Goal: Task Accomplishment & Management: Use online tool/utility

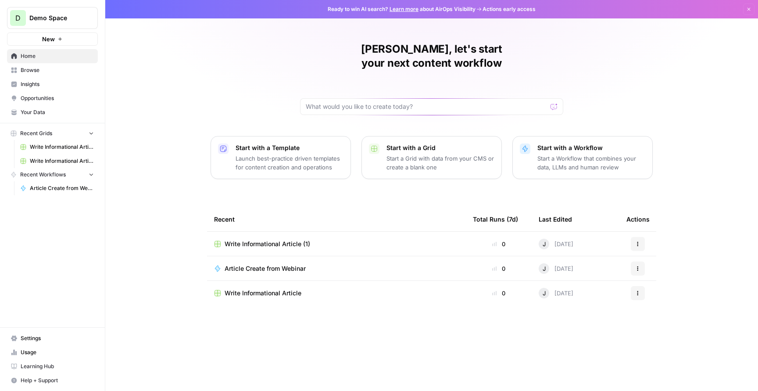
click at [270, 283] on td "Write Informational Article" at bounding box center [336, 293] width 259 height 25
click at [276, 289] on span "Write Informational Article" at bounding box center [263, 293] width 77 height 9
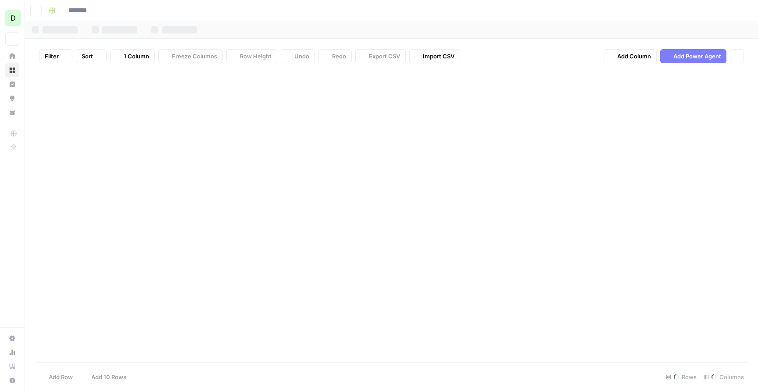
type input "**********"
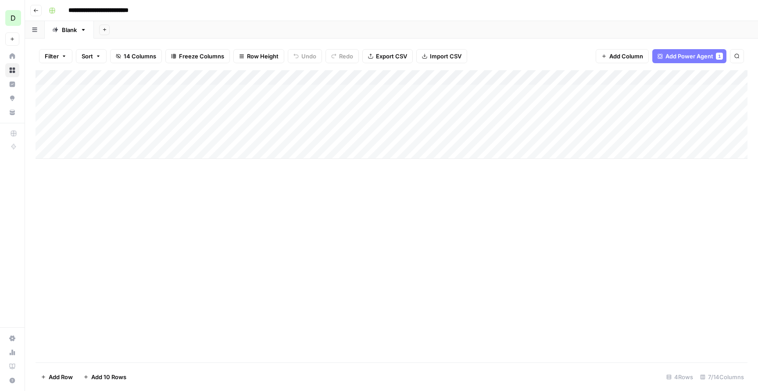
click at [39, 8] on button "Go back" at bounding box center [35, 10] width 11 height 11
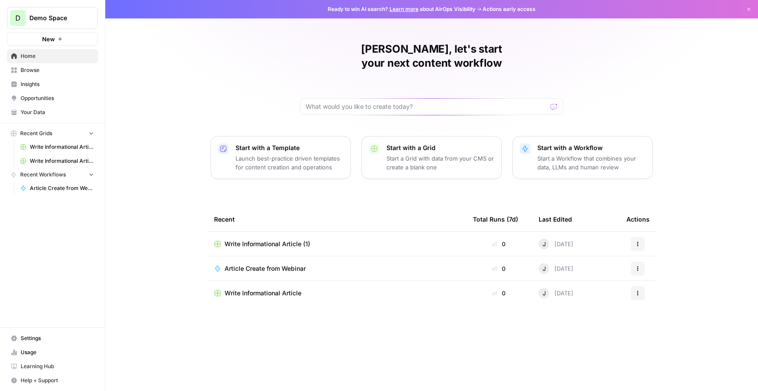
click at [284, 264] on span "Article Create from Webinar" at bounding box center [265, 268] width 81 height 9
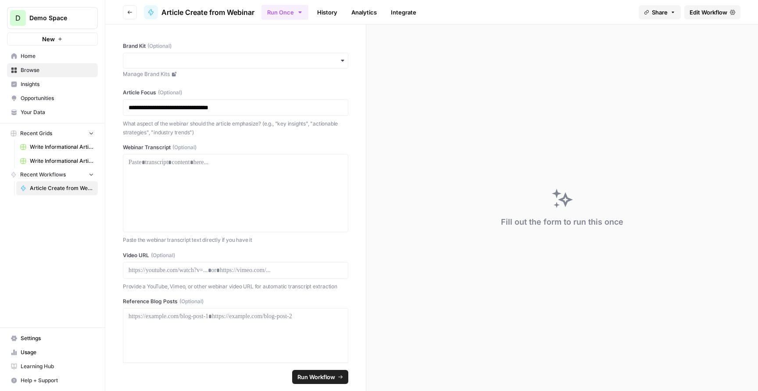
click at [301, 10] on icon "button" at bounding box center [300, 12] width 7 height 7
click at [132, 9] on button "Go back" at bounding box center [130, 12] width 14 height 14
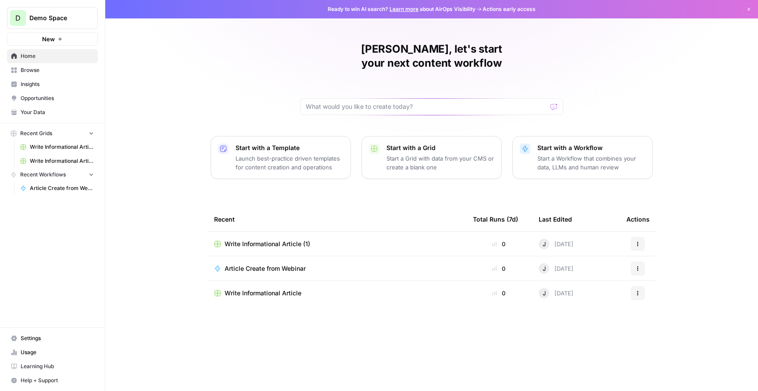
click at [636, 266] on icon "button" at bounding box center [637, 268] width 5 height 5
click at [664, 290] on span "Edit in Studio" at bounding box center [683, 287] width 70 height 9
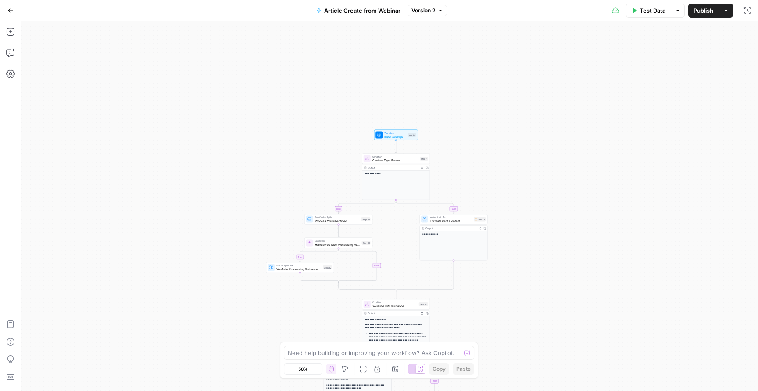
click at [411, 176] on div "**********" at bounding box center [396, 185] width 68 height 29
click at [475, 144] on div "**********" at bounding box center [389, 206] width 737 height 370
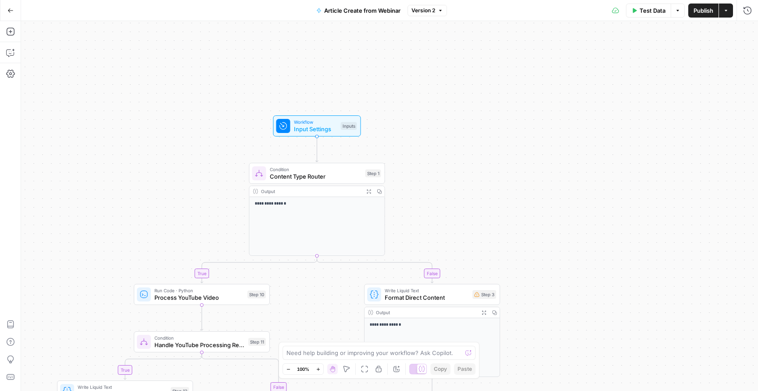
drag, startPoint x: 472, startPoint y: 116, endPoint x: 477, endPoint y: 104, distance: 13.6
click at [477, 104] on div "**********" at bounding box center [389, 206] width 737 height 370
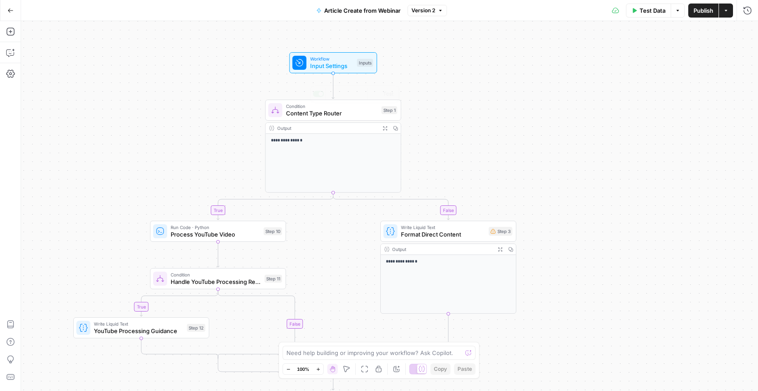
click at [329, 64] on span "Input Settings" at bounding box center [331, 65] width 43 height 9
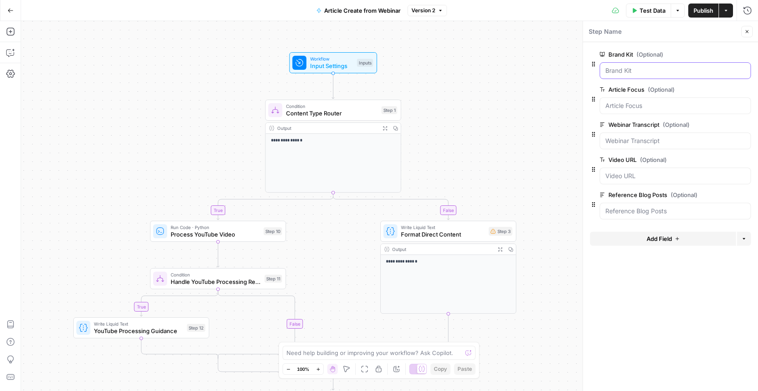
click at [679, 70] on Kit "Brand Kit (Optional)" at bounding box center [675, 70] width 140 height 9
click at [680, 105] on Focus "Article Focus (Optional)" at bounding box center [675, 105] width 140 height 9
click at [683, 146] on div at bounding box center [675, 140] width 151 height 17
click at [685, 175] on URL "Video URL (Optional)" at bounding box center [675, 176] width 140 height 9
click at [747, 161] on icon "button" at bounding box center [746, 159] width 5 height 5
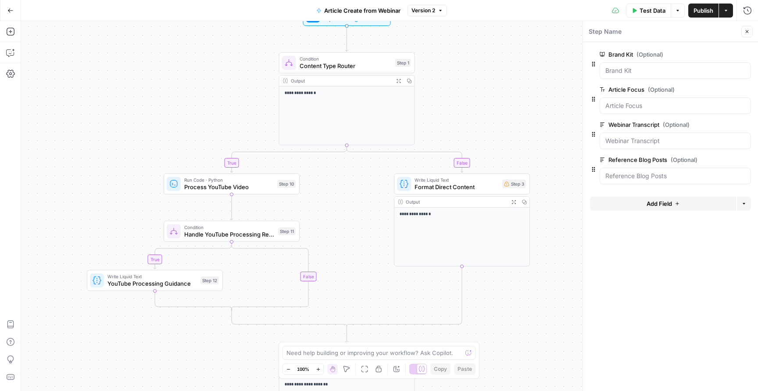
drag, startPoint x: 168, startPoint y: 181, endPoint x: 181, endPoint y: 136, distance: 47.1
click at [181, 136] on div "**********" at bounding box center [389, 206] width 737 height 370
click at [253, 184] on span "Process YouTube Video" at bounding box center [228, 186] width 89 height 9
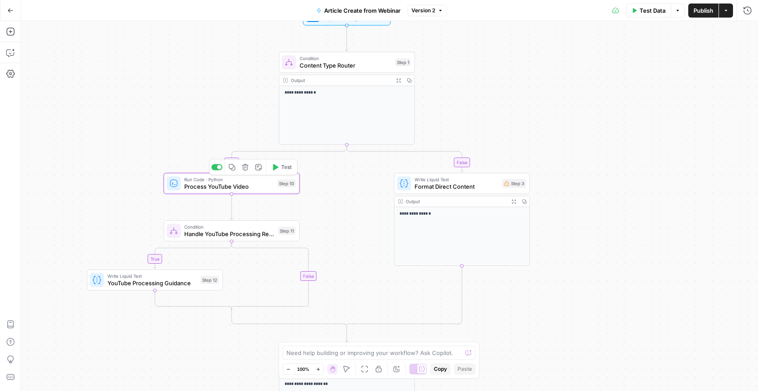
type textarea "Process YouTube Video"
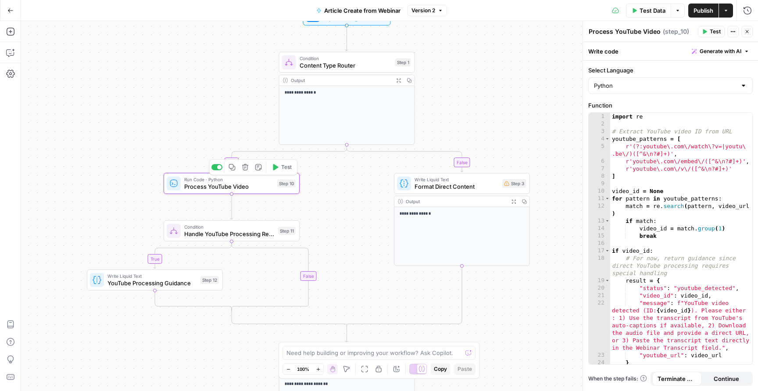
click at [244, 171] on button "Delete step" at bounding box center [245, 166] width 11 height 11
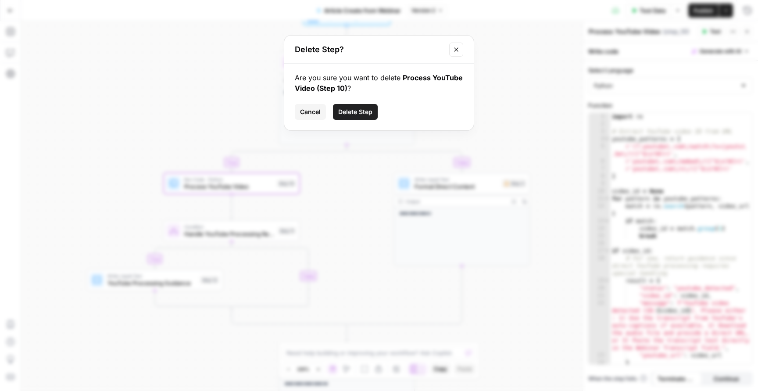
click at [369, 110] on span "Delete Step" at bounding box center [355, 111] width 34 height 9
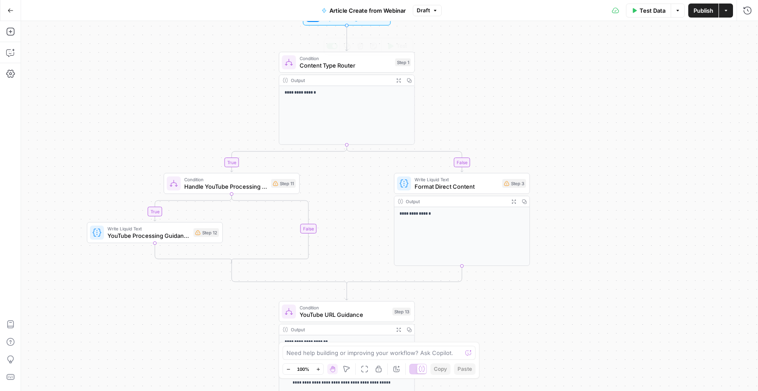
click at [344, 57] on span "Condition" at bounding box center [346, 58] width 92 height 7
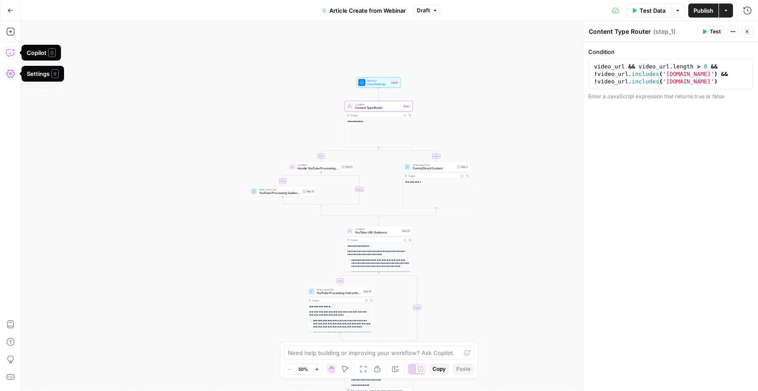
click at [13, 55] on icon "button" at bounding box center [10, 52] width 9 height 9
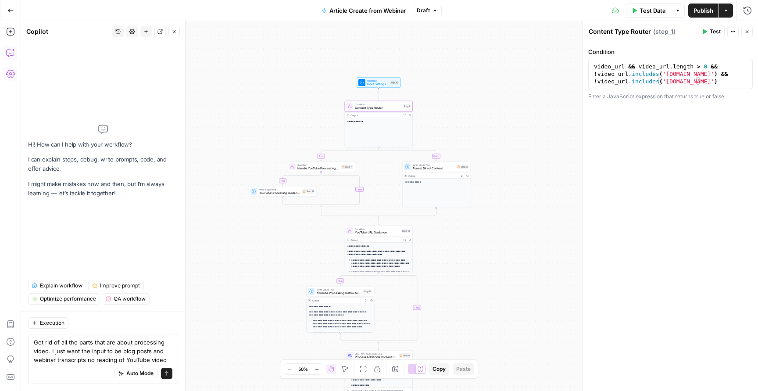
type textarea "Get rid of all the parts that are about processing video. I just want the input…"
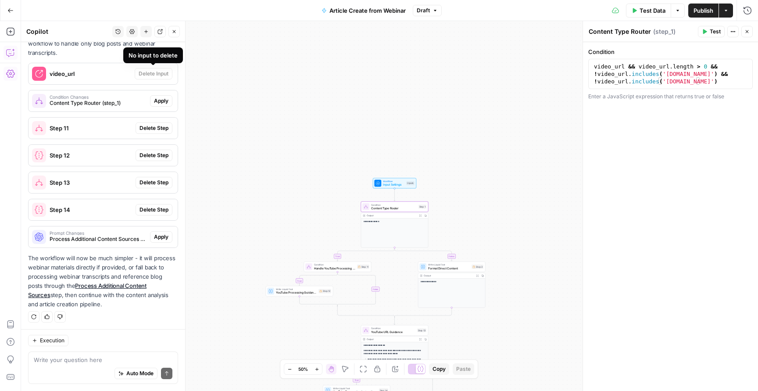
scroll to position [138, 0]
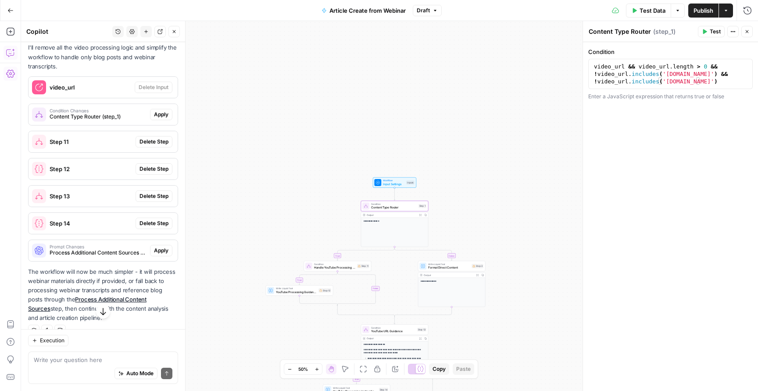
click at [157, 115] on span "Apply" at bounding box center [161, 115] width 14 height 8
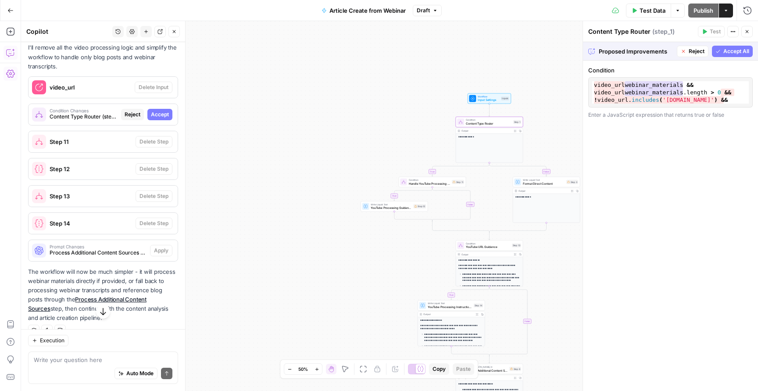
click at [166, 116] on span "Accept" at bounding box center [160, 115] width 18 height 8
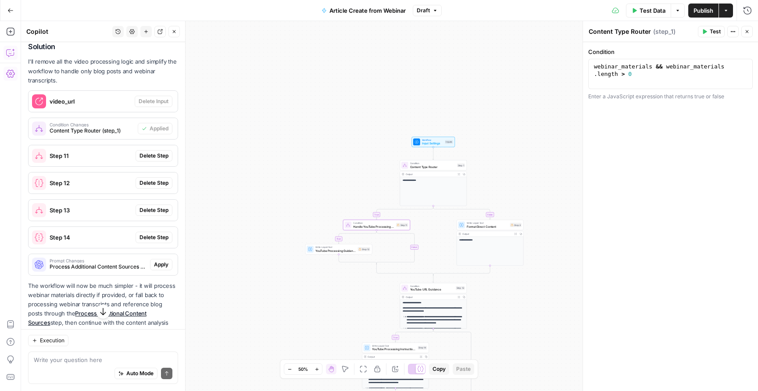
click at [163, 160] on button "Delete Step" at bounding box center [154, 155] width 37 height 11
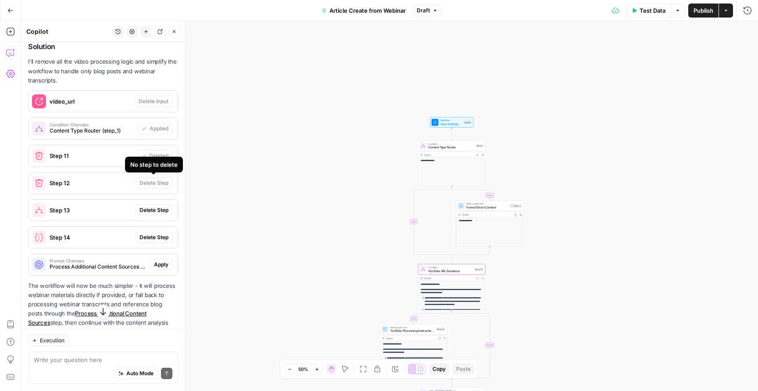
click at [159, 209] on span "Delete Step" at bounding box center [154, 210] width 29 height 8
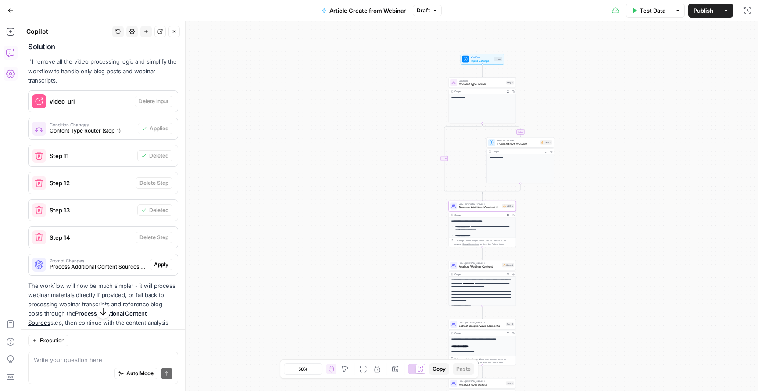
click at [165, 263] on span "Apply" at bounding box center [161, 265] width 14 height 8
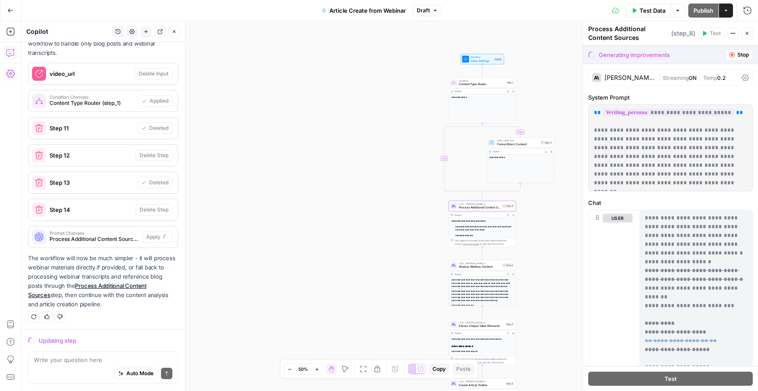
scroll to position [0, 0]
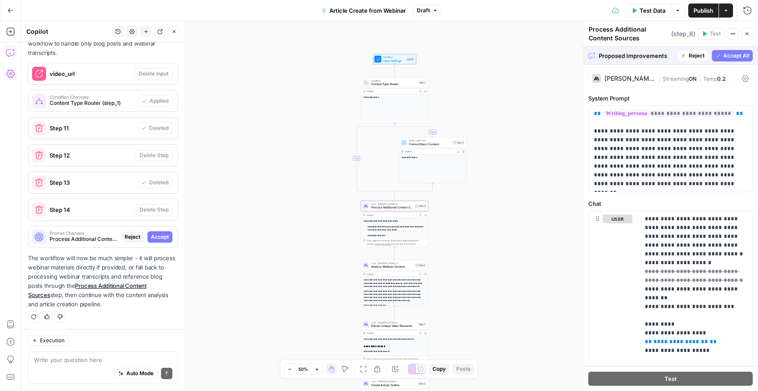
click at [357, 163] on icon "Edge from step_1 to step_1-conditional-end" at bounding box center [376, 158] width 38 height 70
click at [357, 159] on icon "Edge from step_1 to step_1-conditional-end" at bounding box center [376, 158] width 38 height 70
click at [390, 114] on div "**********" at bounding box center [394, 108] width 67 height 29
click at [402, 80] on span "Condition" at bounding box center [394, 81] width 46 height 4
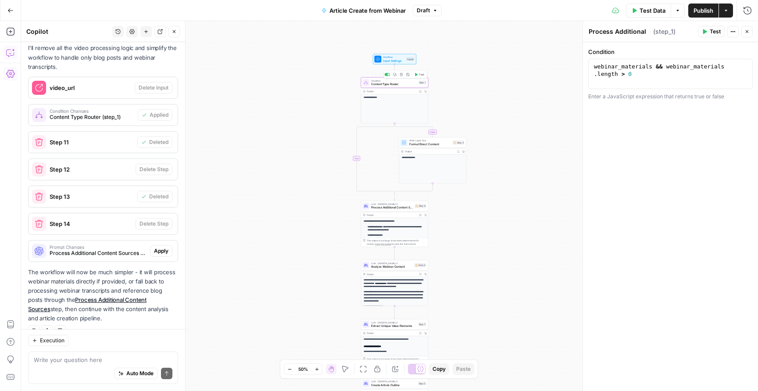
type textarea "Content Type Router"
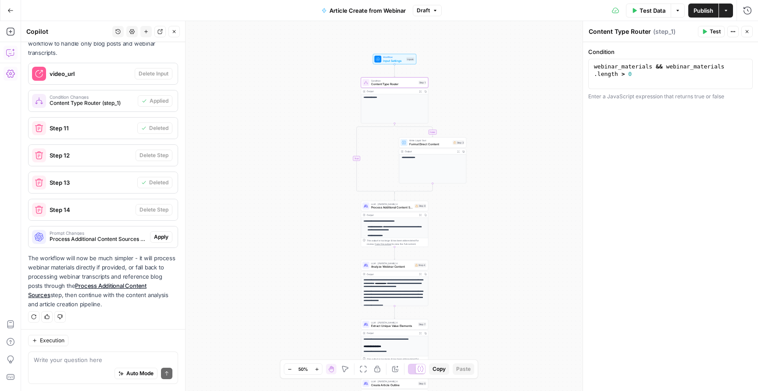
click at [437, 144] on span "Format Direct Content" at bounding box center [430, 144] width 42 height 4
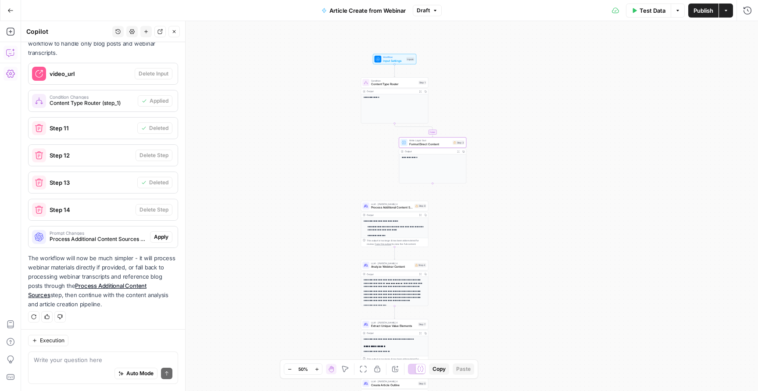
type textarea "Format Direct Content"
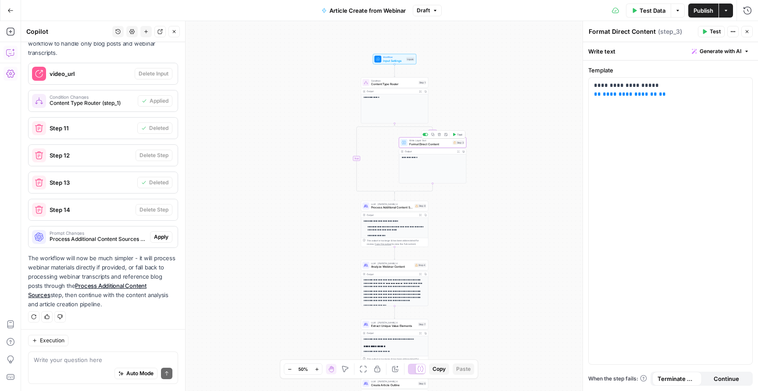
click at [438, 149] on div "Output Expand Output Copy" at bounding box center [432, 151] width 67 height 5
click at [439, 153] on div "Output" at bounding box center [430, 152] width 50 height 4
click at [508, 145] on div "**********" at bounding box center [389, 206] width 737 height 370
click at [110, 360] on textarea at bounding box center [103, 359] width 139 height 9
type textarea "what is step 3"
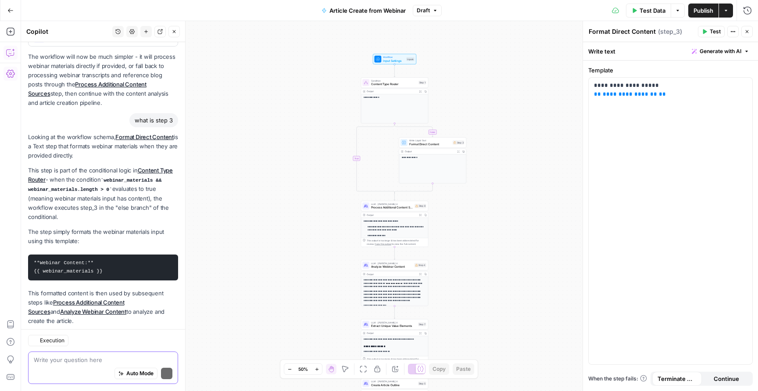
scroll to position [407, 0]
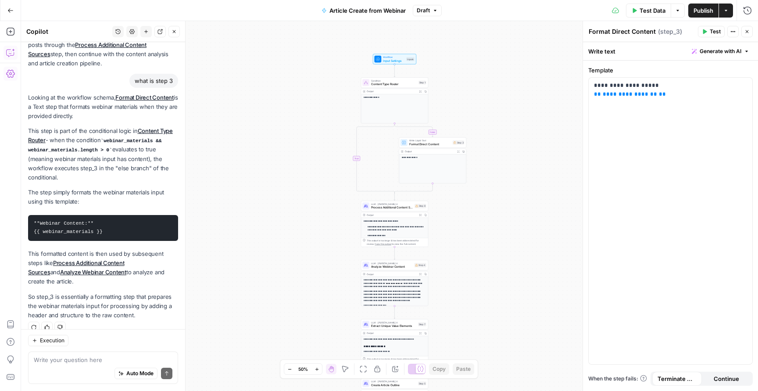
click at [751, 33] on button "Close" at bounding box center [746, 31] width 11 height 11
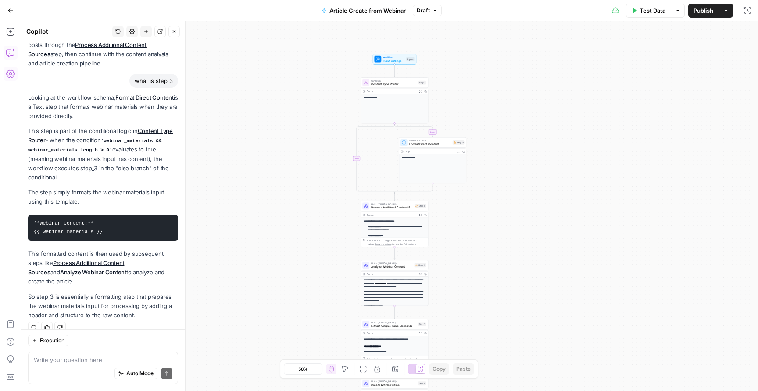
click at [505, 157] on div "**********" at bounding box center [389, 206] width 737 height 370
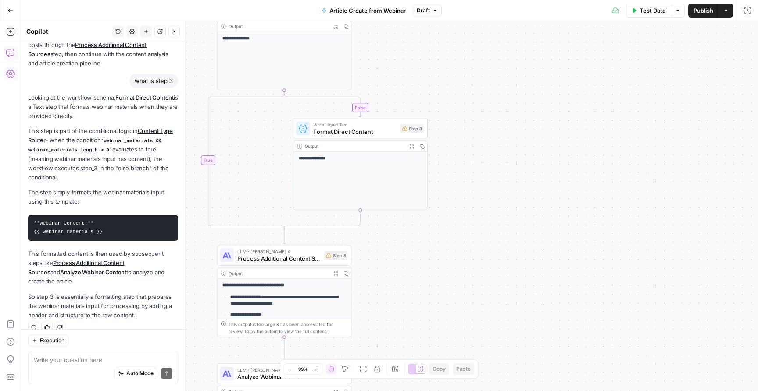
drag, startPoint x: 404, startPoint y: 240, endPoint x: 414, endPoint y: 229, distance: 14.6
click at [414, 229] on div "**********" at bounding box center [389, 206] width 737 height 370
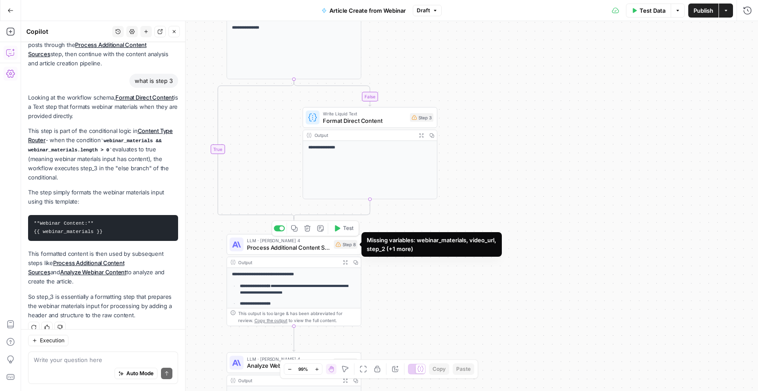
click at [348, 246] on div "Step 8" at bounding box center [345, 244] width 23 height 9
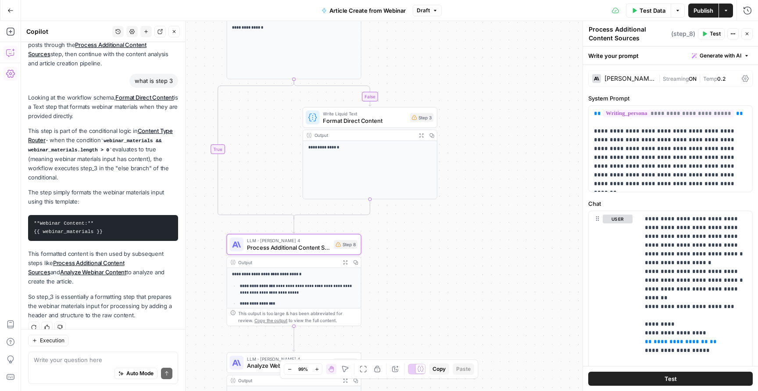
scroll to position [0, 0]
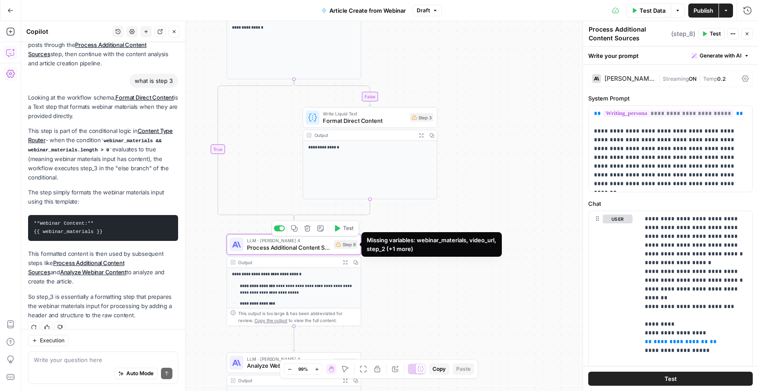
click at [344, 245] on div "Step 8" at bounding box center [345, 244] width 23 height 9
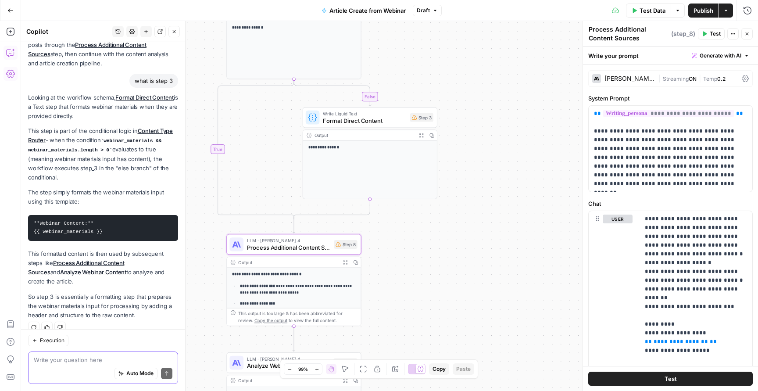
click at [95, 359] on textarea at bounding box center [103, 359] width 139 height 9
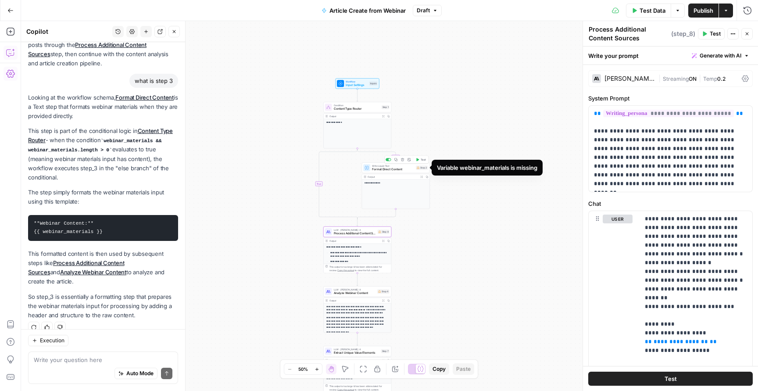
click at [423, 170] on div "Step 3" at bounding box center [422, 167] width 12 height 4
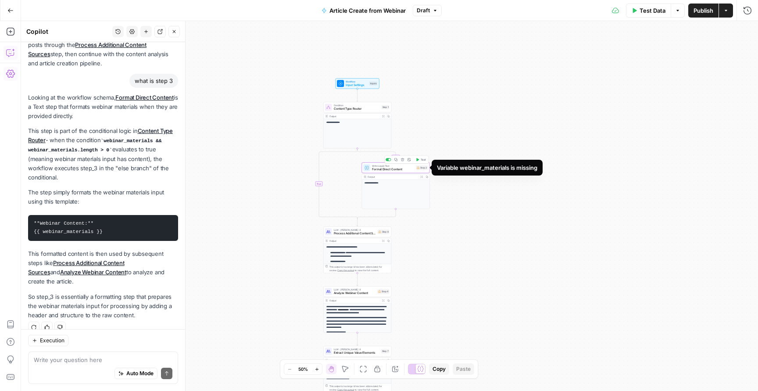
type textarea "Format Direct Content"
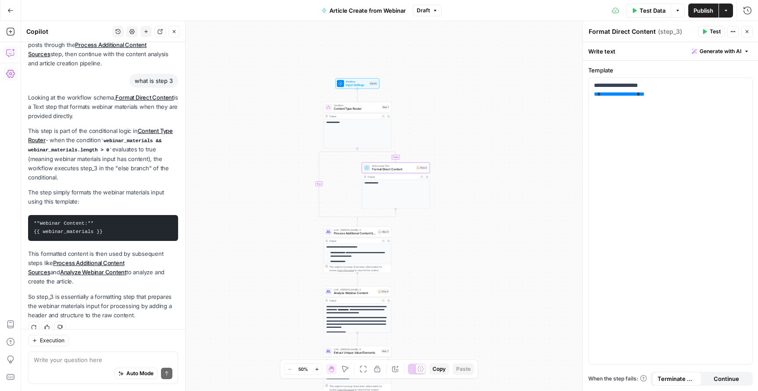
click at [79, 365] on div "Auto Mode Send" at bounding box center [103, 373] width 139 height 19
click at [422, 167] on div "Step 3" at bounding box center [422, 167] width 12 height 4
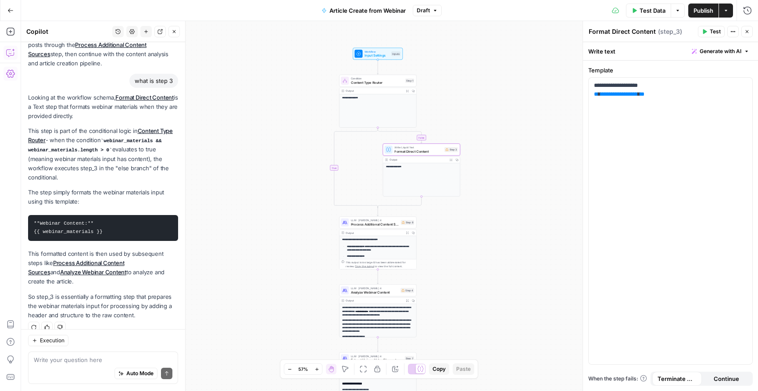
click at [92, 366] on div "Auto Mode Send" at bounding box center [103, 373] width 139 height 19
type textarea "what is with the errors on step 3 8 and 4"
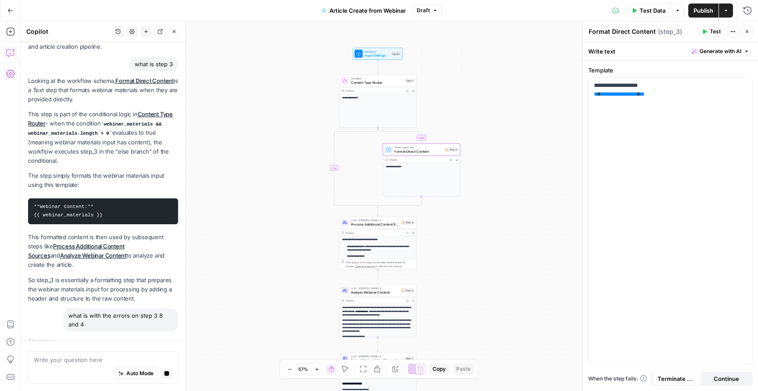
click at [135, 376] on span "Auto Mode" at bounding box center [139, 373] width 27 height 8
drag, startPoint x: 298, startPoint y: 255, endPoint x: 322, endPoint y: 124, distance: 133.7
click at [322, 124] on div "**********" at bounding box center [389, 206] width 737 height 370
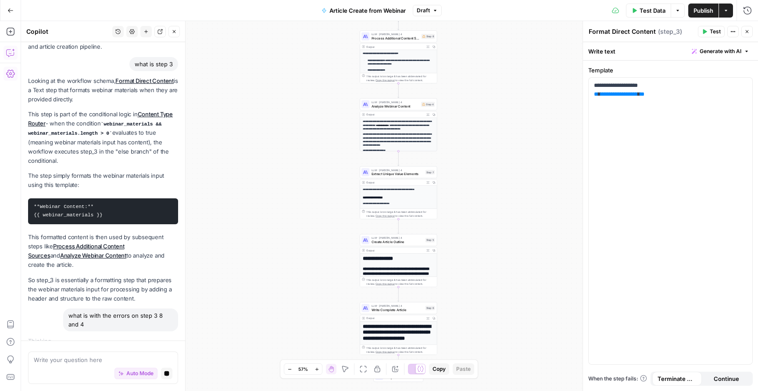
drag, startPoint x: 320, startPoint y: 171, endPoint x: 320, endPoint y: 111, distance: 59.2
click at [320, 111] on div "**********" at bounding box center [389, 206] width 737 height 370
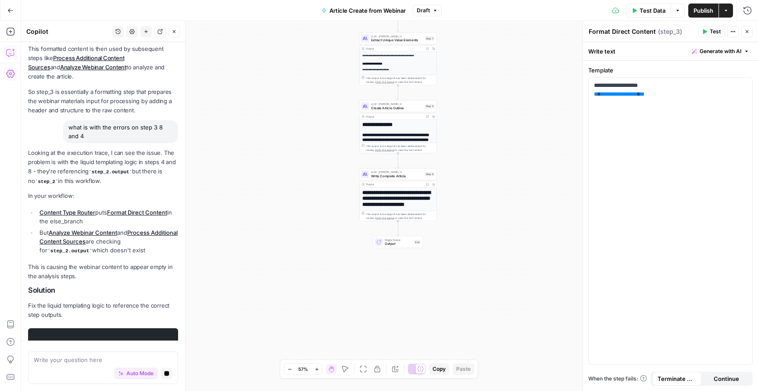
scroll to position [622, 0]
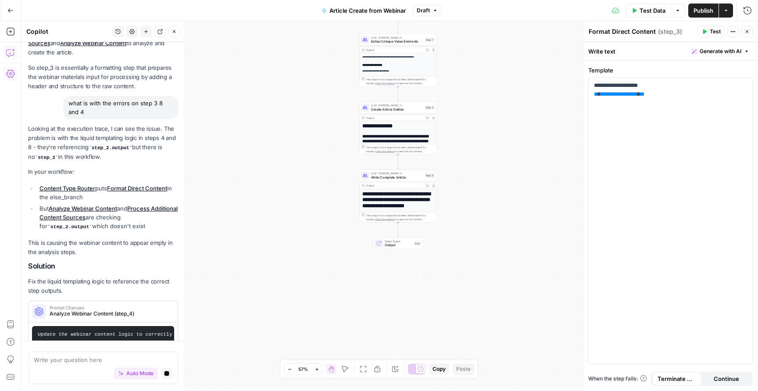
drag, startPoint x: 324, startPoint y: 204, endPoint x: 324, endPoint y: 141, distance: 63.6
click at [324, 141] on div "**********" at bounding box center [389, 206] width 737 height 370
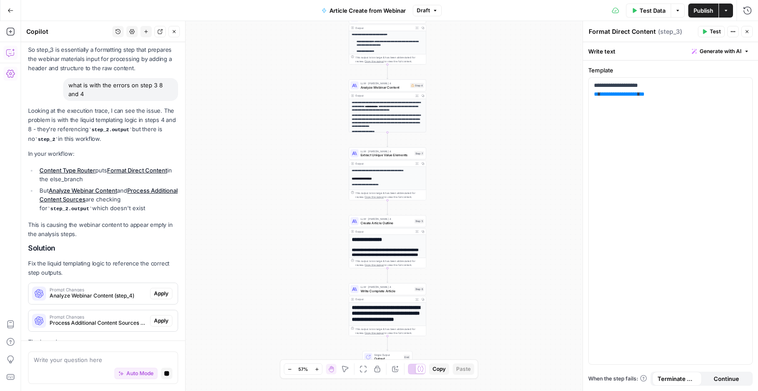
drag, startPoint x: 322, startPoint y: 148, endPoint x: 320, endPoint y: 298, distance: 150.5
click at [320, 298] on div "**********" at bounding box center [389, 206] width 737 height 370
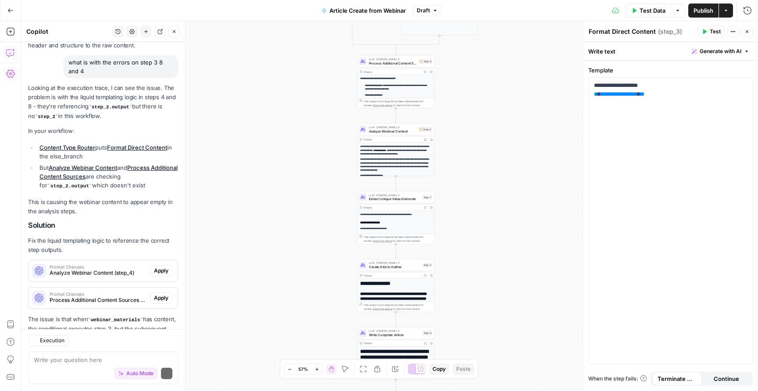
scroll to position [997, 0]
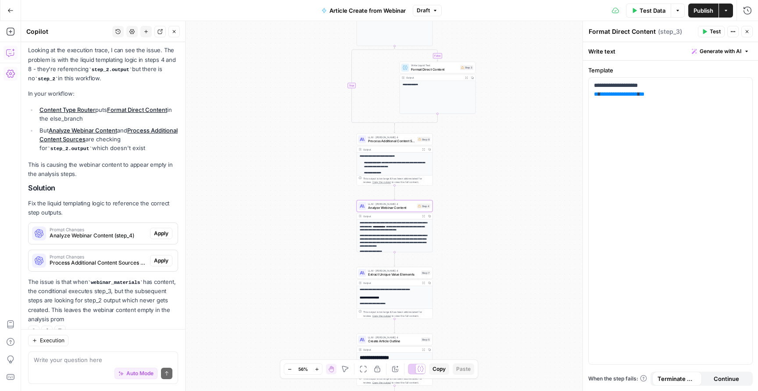
click at [163, 229] on span "Apply" at bounding box center [161, 233] width 14 height 8
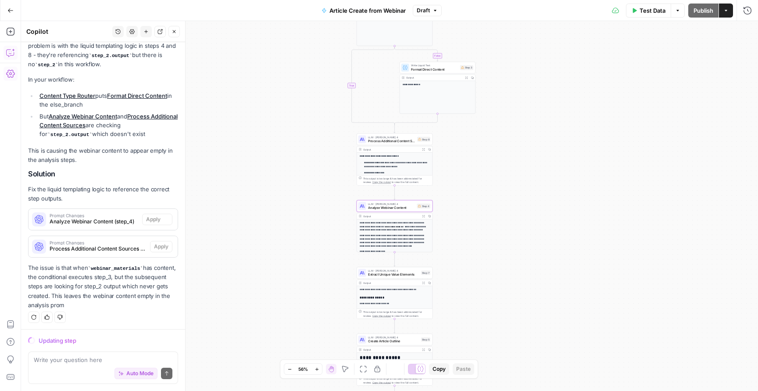
scroll to position [983, 0]
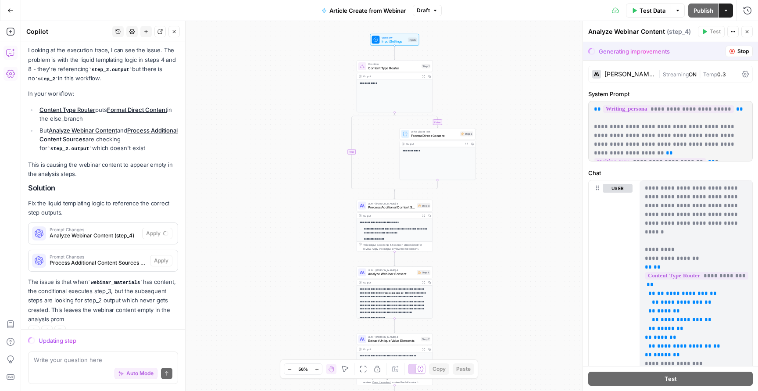
drag, startPoint x: 272, startPoint y: 222, endPoint x: 264, endPoint y: 47, distance: 176.1
click at [264, 47] on div "**********" at bounding box center [389, 206] width 737 height 370
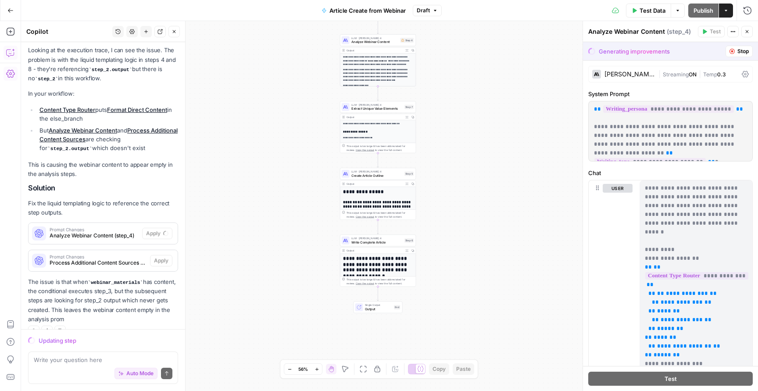
drag, startPoint x: 287, startPoint y: 200, endPoint x: 276, endPoint y: 114, distance: 86.6
click at [276, 114] on div "**********" at bounding box center [389, 206] width 737 height 370
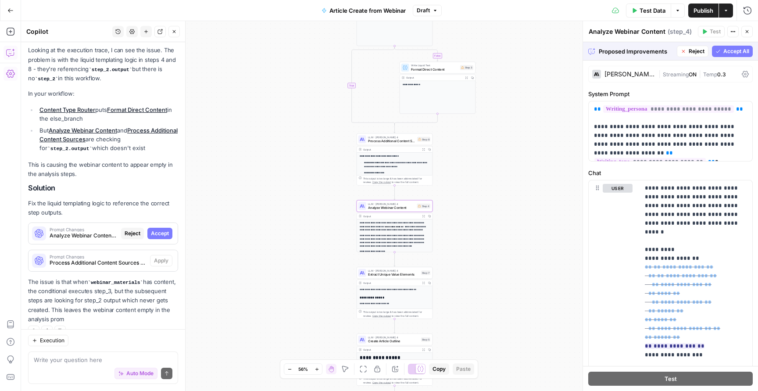
click at [163, 229] on span "Accept" at bounding box center [160, 233] width 18 height 8
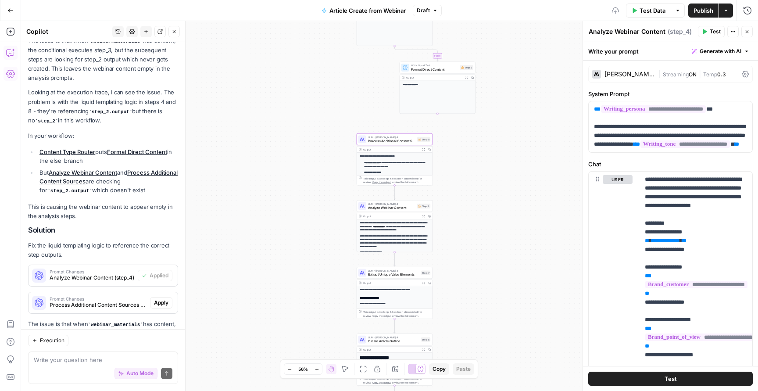
scroll to position [88, 0]
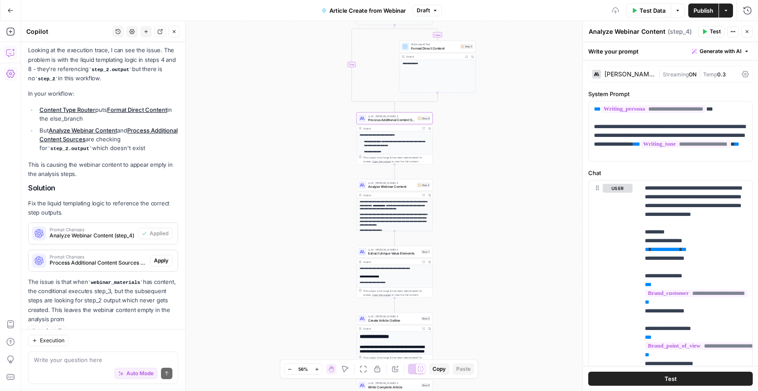
click at [166, 257] on span "Apply" at bounding box center [161, 261] width 14 height 8
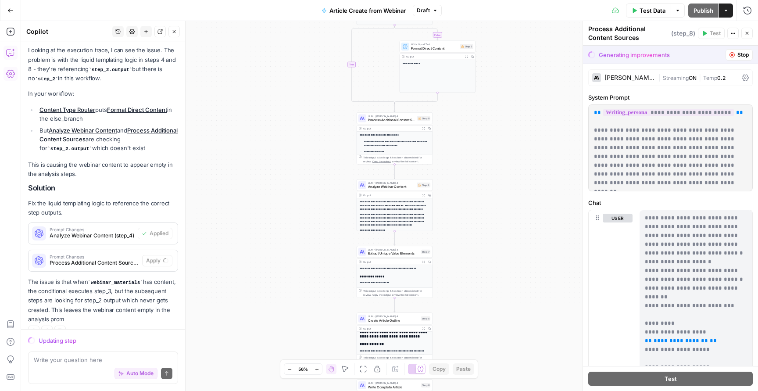
scroll to position [1, 0]
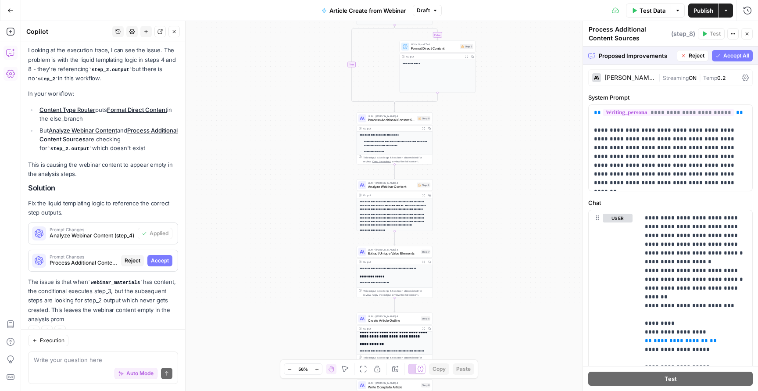
click at [734, 54] on span "Accept All" at bounding box center [736, 56] width 26 height 8
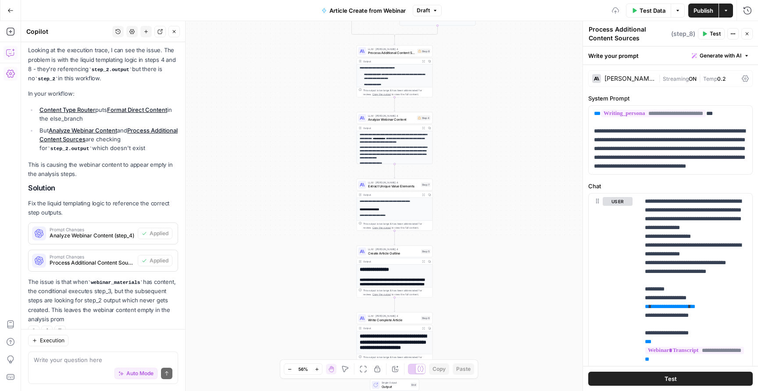
scroll to position [28, 0]
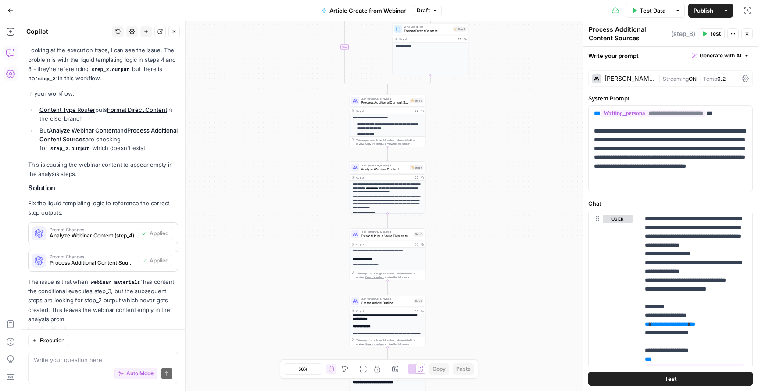
drag, startPoint x: 497, startPoint y: 101, endPoint x: 490, endPoint y: 150, distance: 49.6
click at [490, 150] on div "**********" at bounding box center [389, 51] width 737 height 370
click at [421, 101] on div "Step 8" at bounding box center [416, 100] width 13 height 5
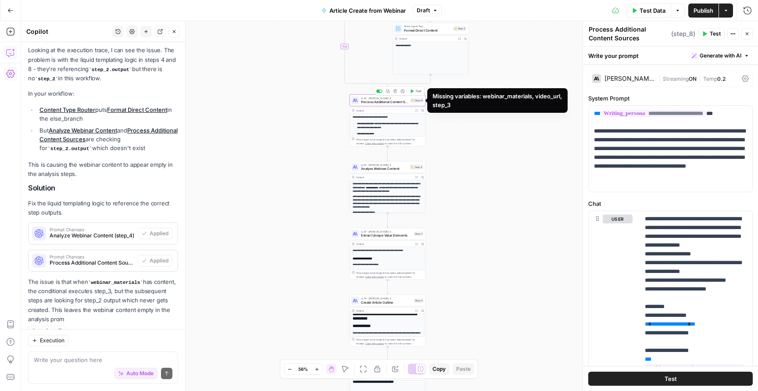
click at [388, 104] on span "Process Additional Content Sources" at bounding box center [384, 102] width 47 height 5
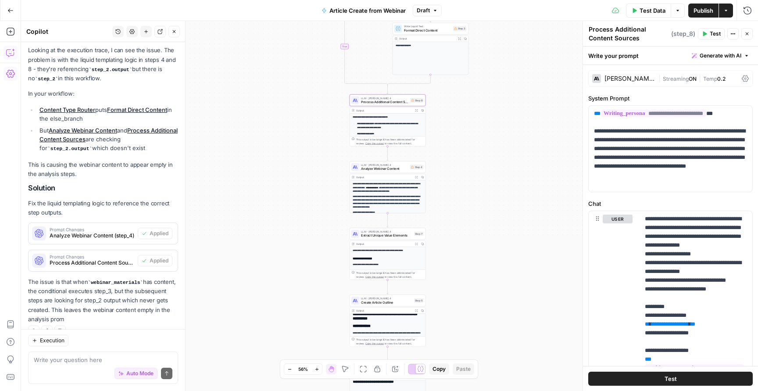
click at [387, 137] on div "This output is too large & has been abbreviated for review. Copy the output to …" at bounding box center [389, 141] width 67 height 8
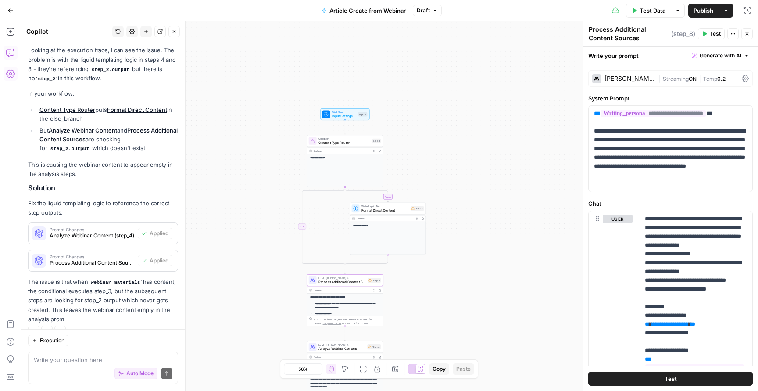
drag, startPoint x: 277, startPoint y: 151, endPoint x: 234, endPoint y: 333, distance: 187.1
click at [234, 333] on div "**********" at bounding box center [389, 206] width 737 height 370
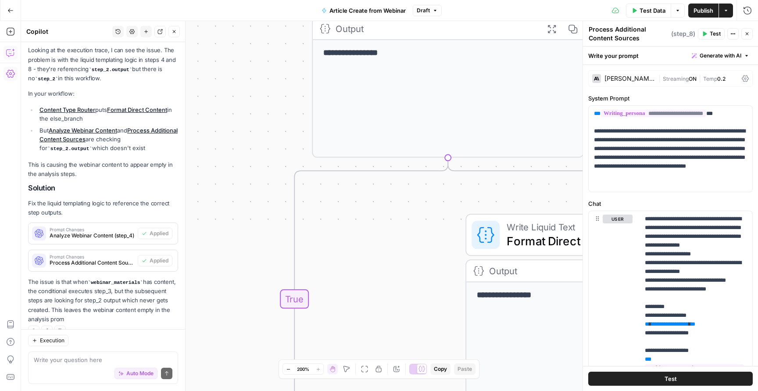
drag, startPoint x: 424, startPoint y: 163, endPoint x: 268, endPoint y: 143, distance: 157.5
click at [268, 143] on div "**********" at bounding box center [389, 51] width 737 height 370
drag, startPoint x: 323, startPoint y: 254, endPoint x: 239, endPoint y: 196, distance: 102.2
click at [239, 196] on div "**********" at bounding box center [389, 206] width 737 height 370
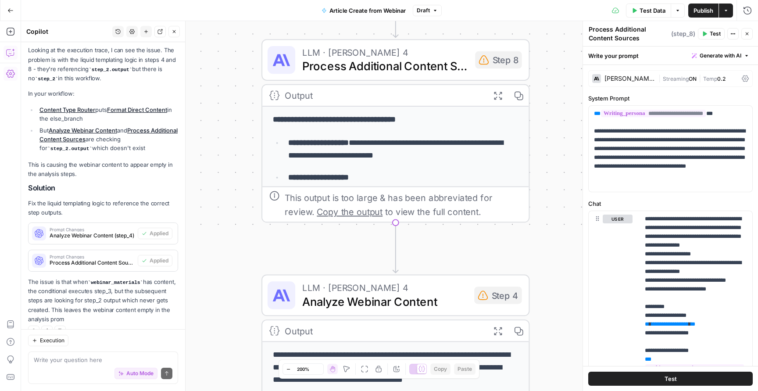
click at [13, 0] on div "Go Back" at bounding box center [10, 10] width 21 height 21
